Goal: Download file/media

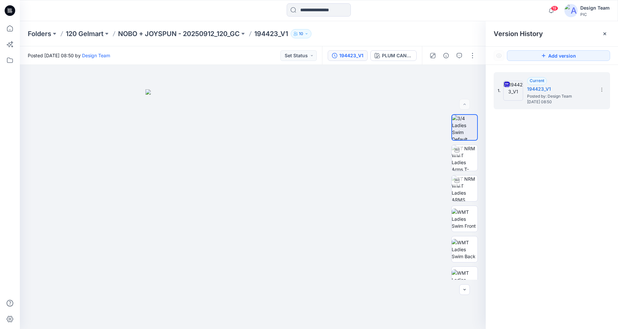
click at [12, 11] on icon at bounding box center [11, 11] width 3 height 0
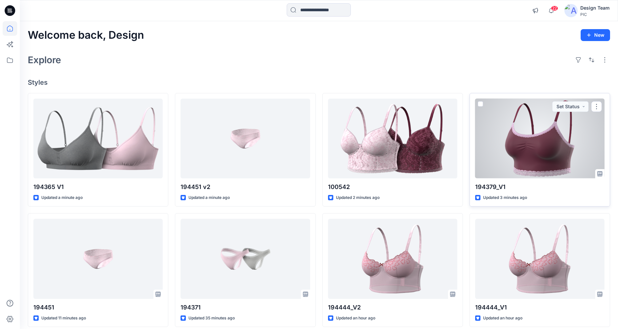
click at [540, 164] on div at bounding box center [539, 139] width 129 height 80
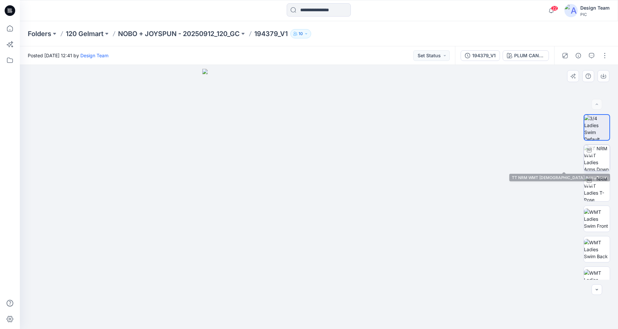
click at [601, 164] on img at bounding box center [597, 158] width 26 height 26
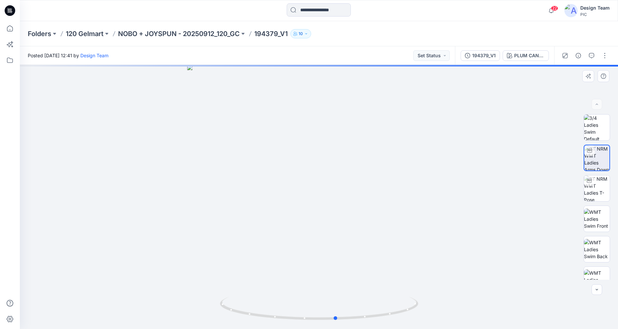
drag, startPoint x: 366, startPoint y: 320, endPoint x: 383, endPoint y: 327, distance: 18.8
click at [383, 327] on div at bounding box center [319, 197] width 598 height 264
click at [593, 199] on img at bounding box center [597, 188] width 26 height 26
drag, startPoint x: 337, startPoint y: 318, endPoint x: 355, endPoint y: 320, distance: 18.9
click at [355, 320] on icon at bounding box center [320, 309] width 200 height 25
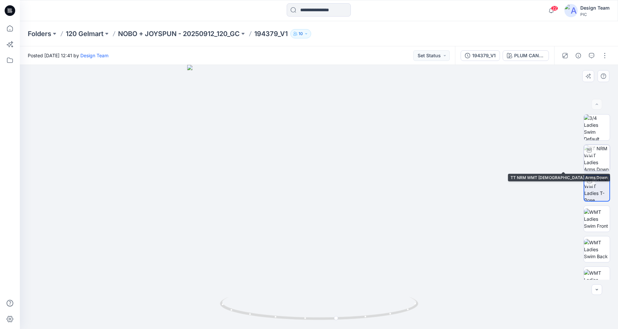
click at [602, 158] on img at bounding box center [597, 158] width 26 height 26
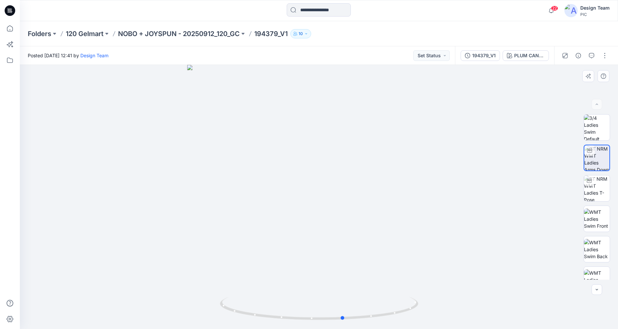
drag, startPoint x: 327, startPoint y: 319, endPoint x: 153, endPoint y: 233, distance: 194.3
click at [153, 233] on div at bounding box center [319, 197] width 598 height 264
click at [9, 12] on icon at bounding box center [10, 10] width 11 height 11
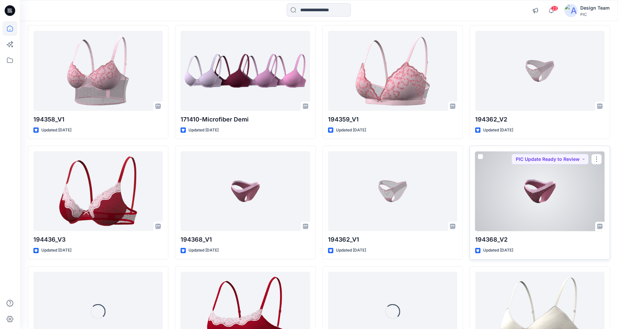
scroll to position [709, 0]
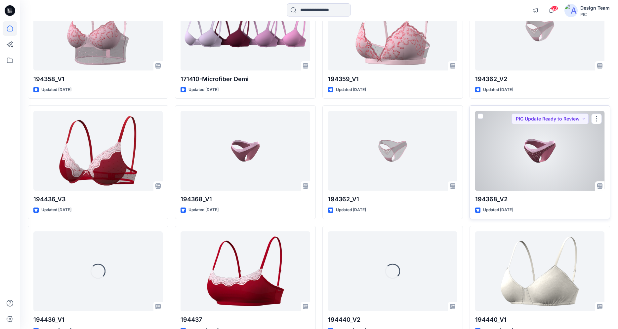
click at [520, 177] on div at bounding box center [539, 151] width 129 height 80
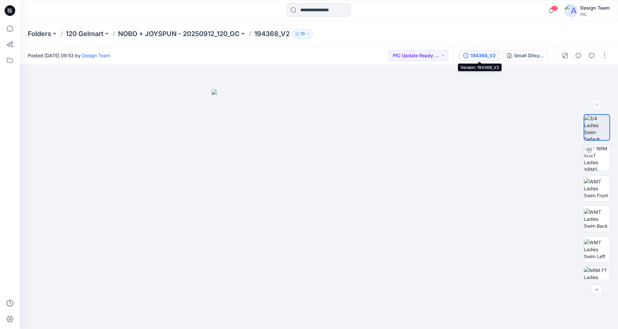
click at [489, 55] on div "194368_V2" at bounding box center [482, 55] width 25 height 7
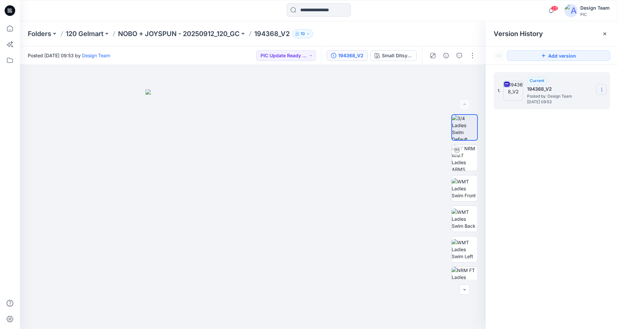
click at [605, 89] on section at bounding box center [601, 89] width 11 height 11
click at [564, 104] on span "Download Source BW File" at bounding box center [568, 103] width 56 height 8
